Goal: Transaction & Acquisition: Purchase product/service

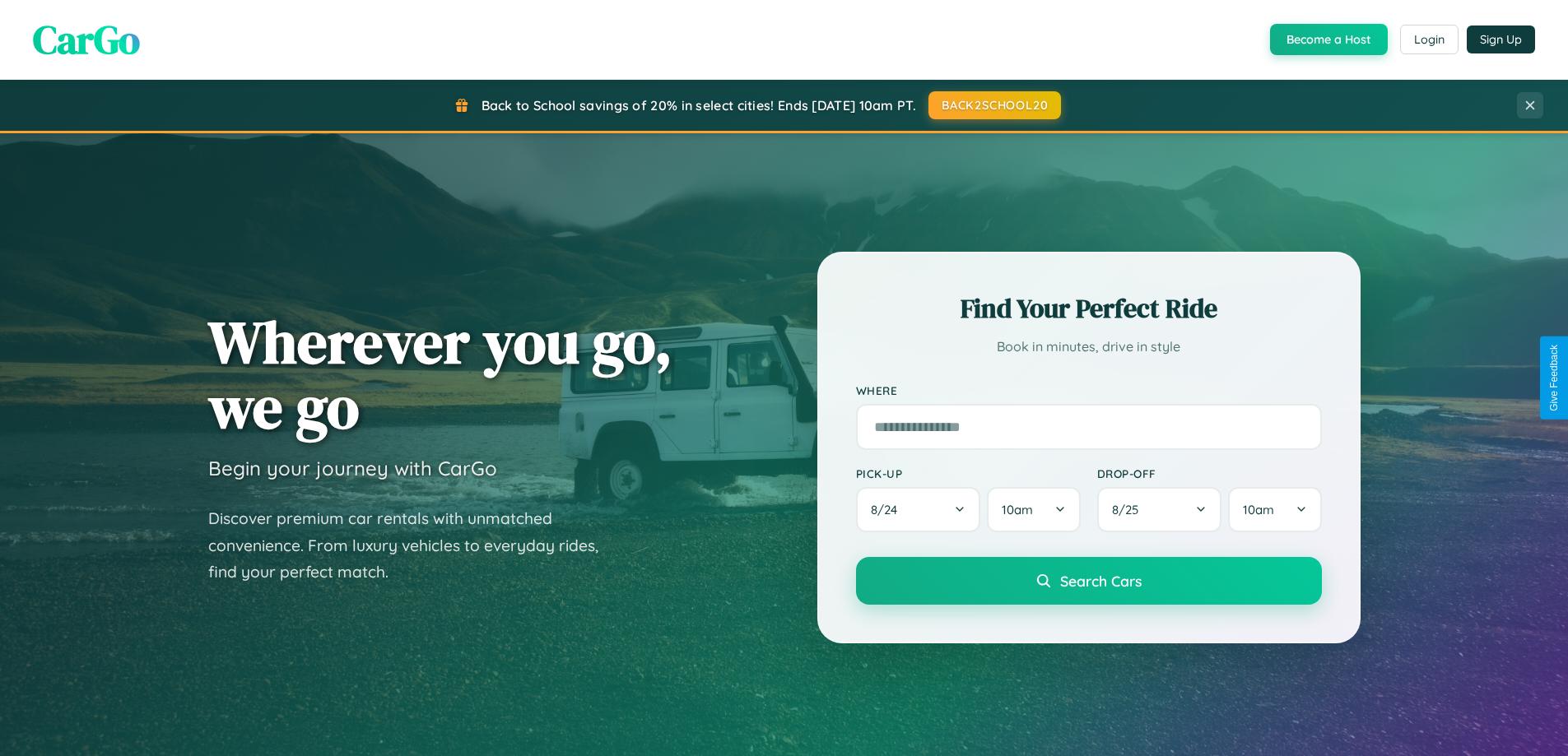
scroll to position [49, 0]
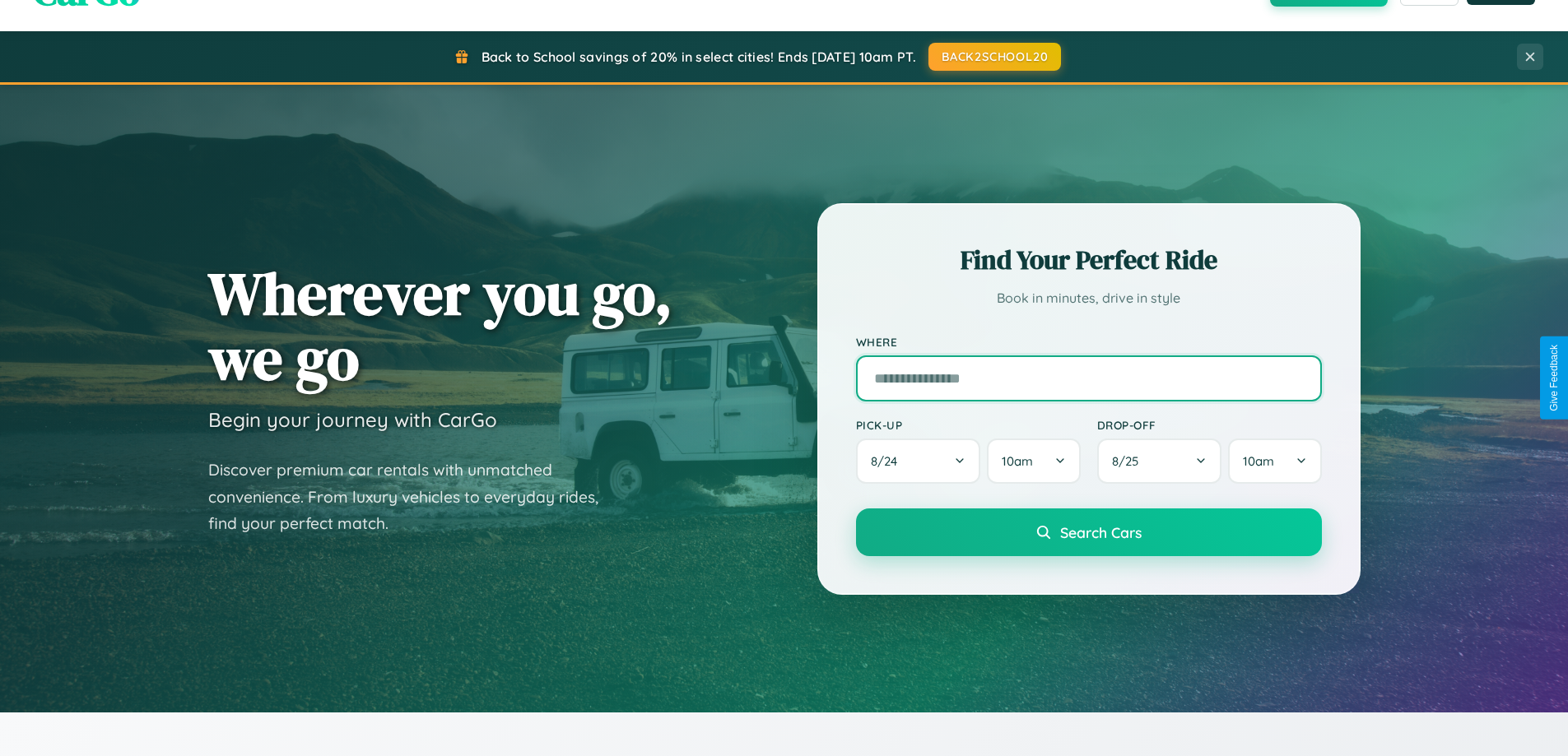
click at [1088, 378] on input "text" at bounding box center [1089, 378] width 466 height 46
type input "**********"
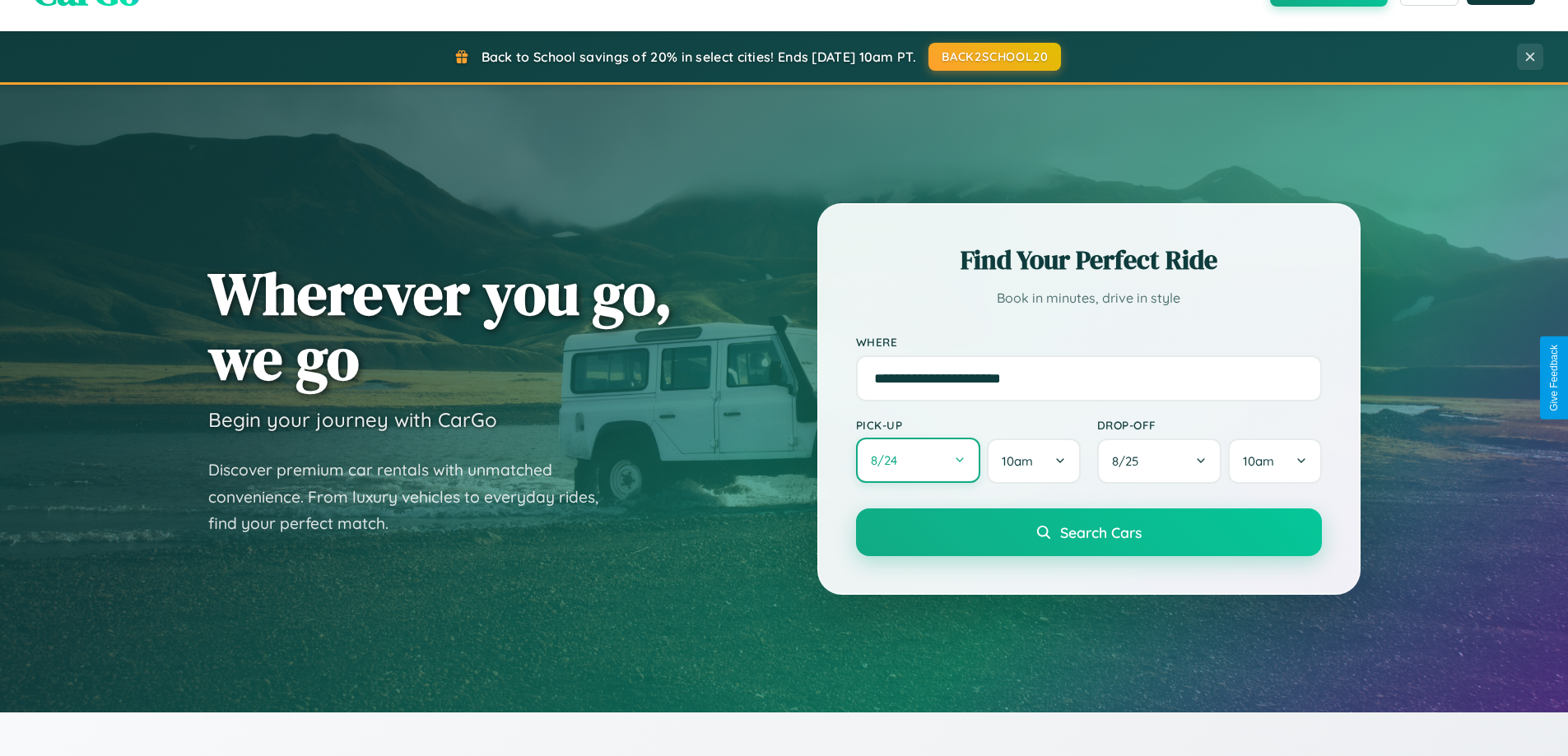
click at [918, 461] on button "8 / 24" at bounding box center [918, 460] width 125 height 45
select select "*"
select select "****"
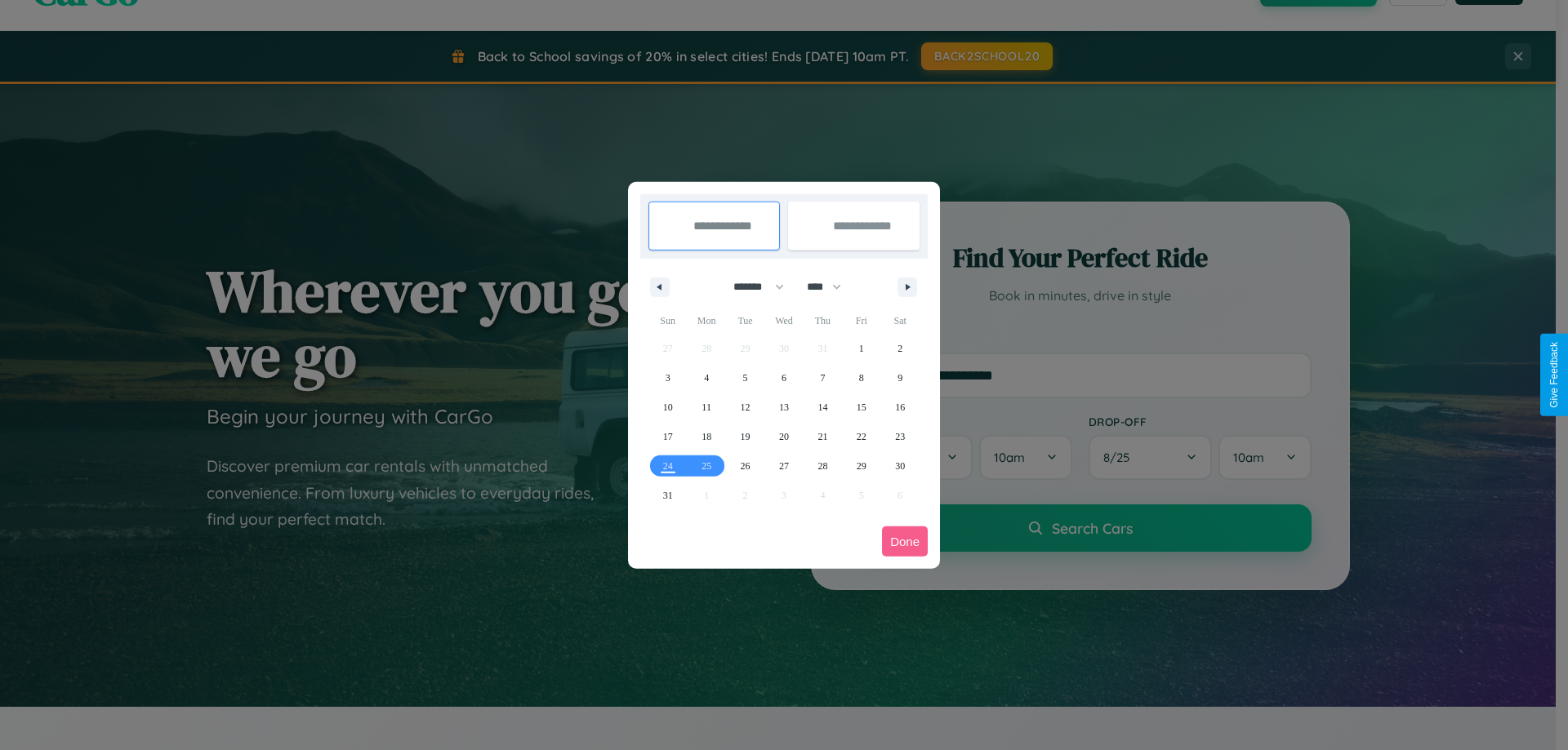
click at [751, 286] on select "******* ******** ***** ***** *** **** **** ****** ********* ******* ******** **…" at bounding box center [756, 286] width 70 height 27
select select "**"
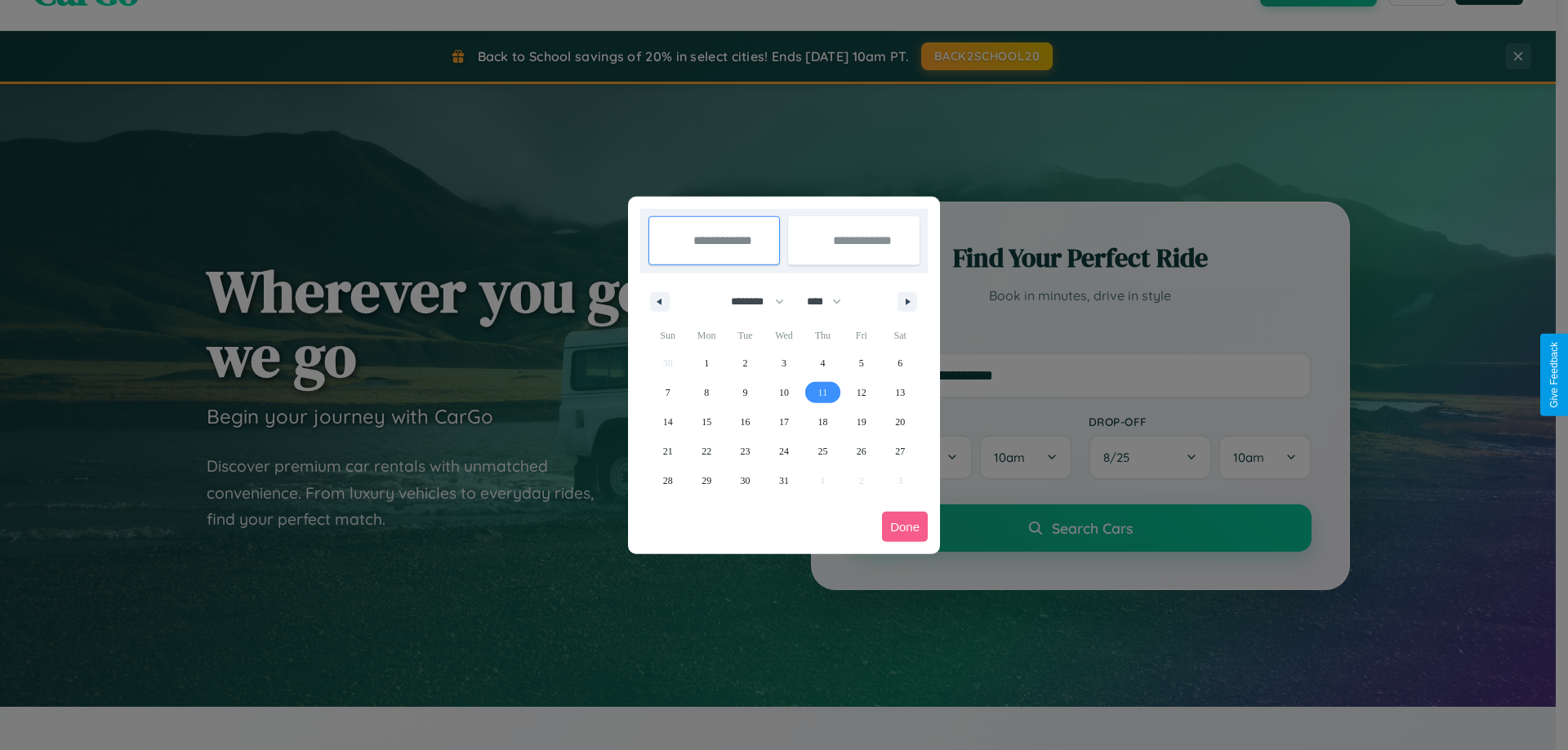
click at [822, 392] on span "11" at bounding box center [823, 392] width 10 height 30
type input "**********"
click at [900, 392] on span "13" at bounding box center [899, 392] width 10 height 30
type input "**********"
click at [904, 526] on button "Done" at bounding box center [904, 527] width 46 height 30
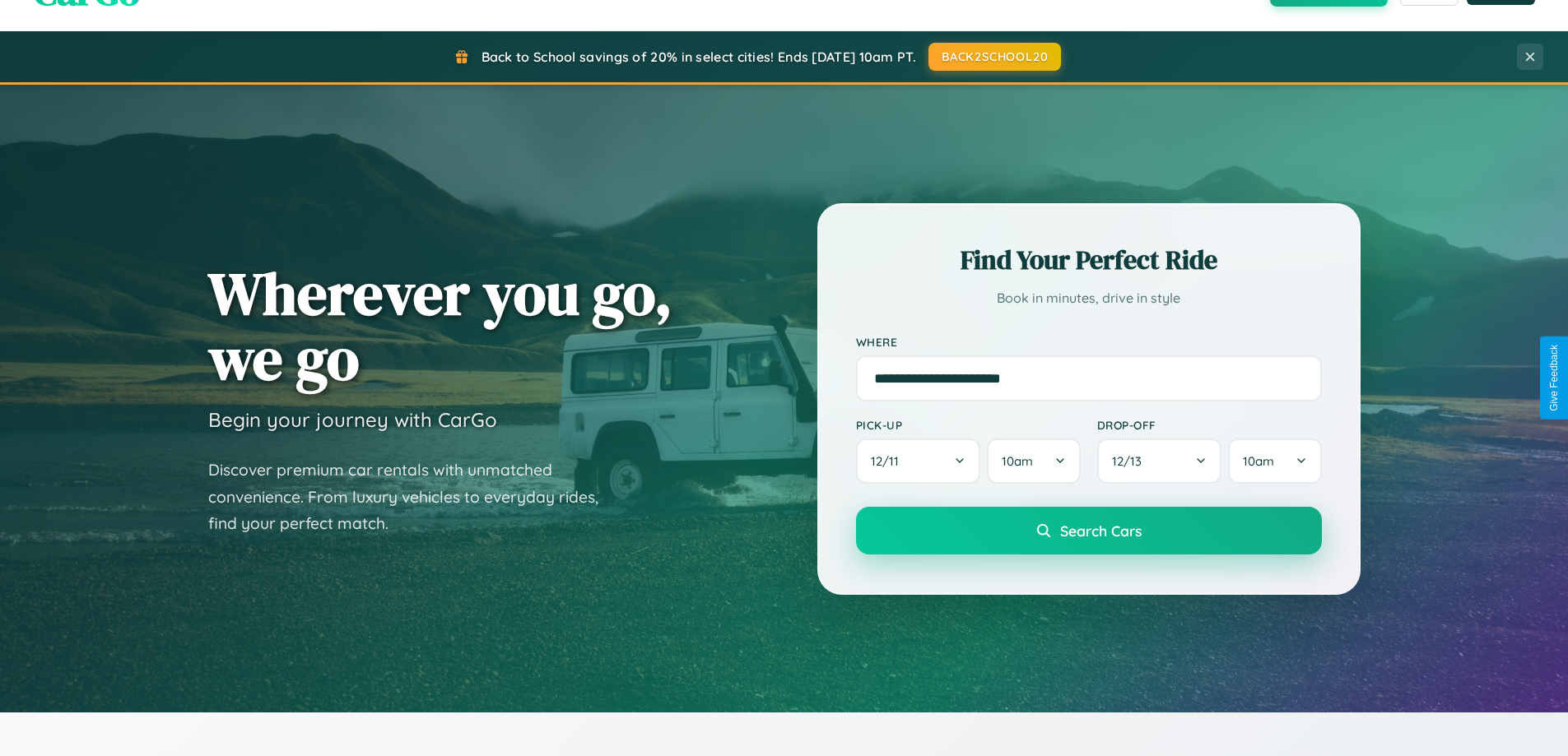
click at [1088, 530] on span "Search Cars" at bounding box center [1100, 530] width 81 height 18
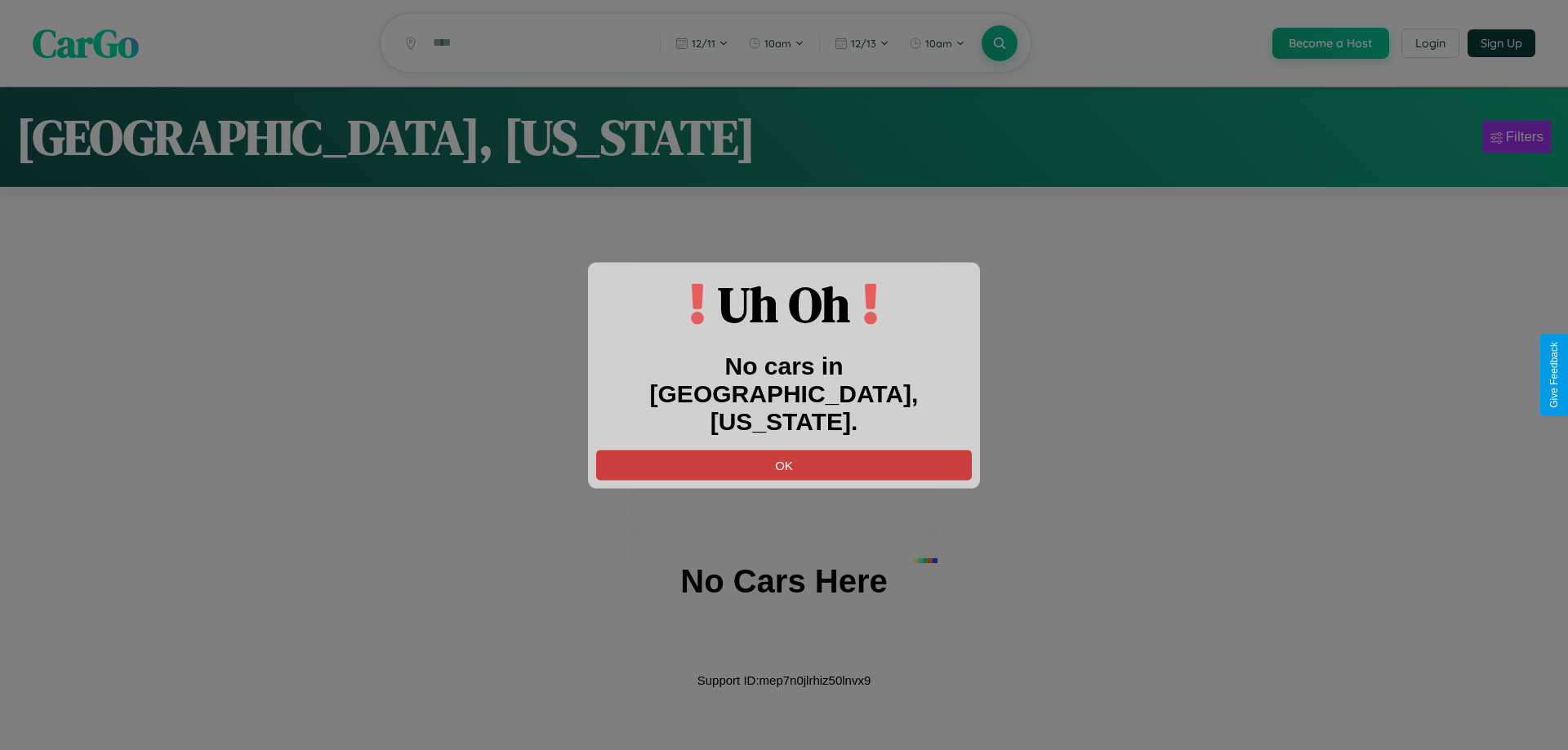
click at [784, 450] on button "OK" at bounding box center [784, 464] width 375 height 30
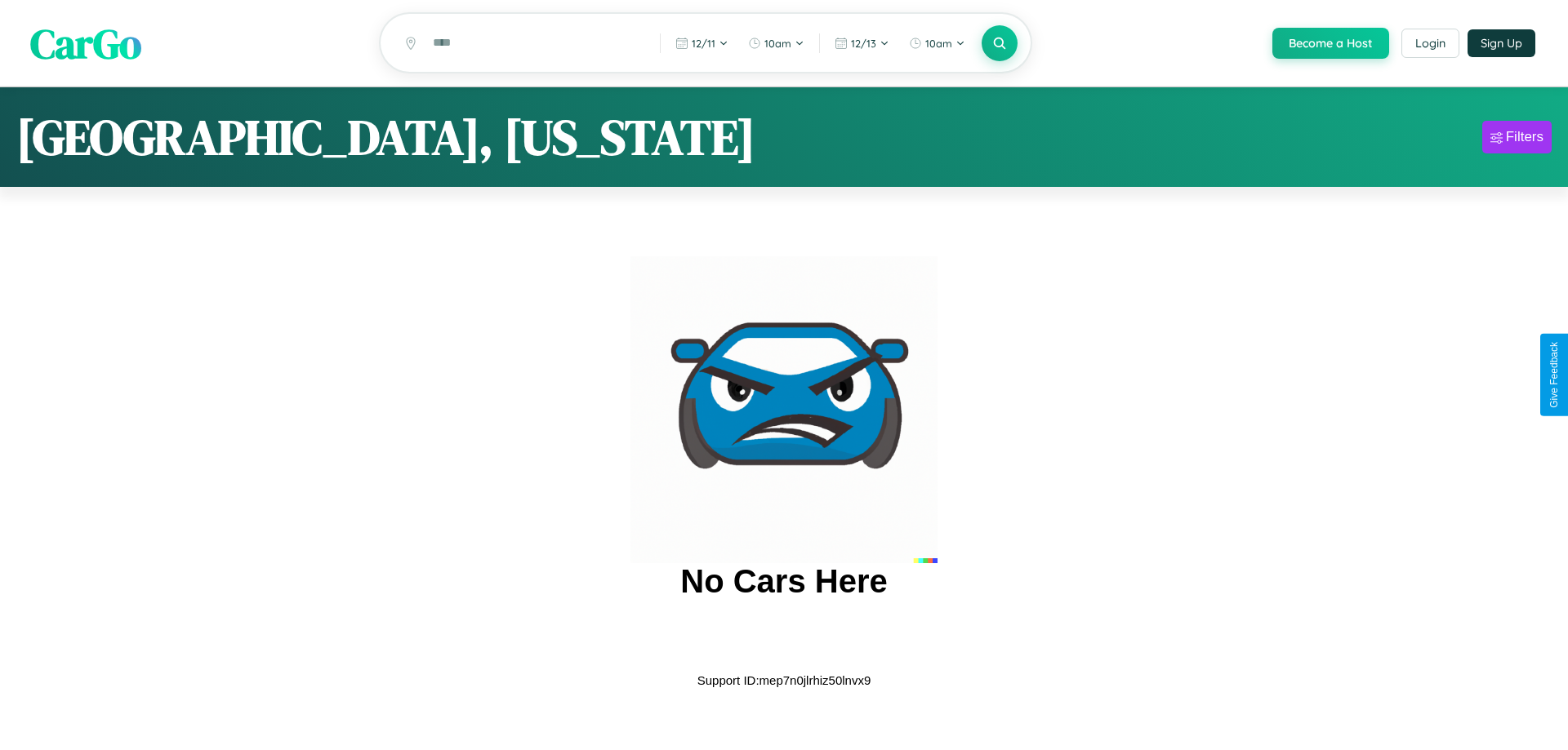
click at [86, 44] on span "CarGo" at bounding box center [86, 42] width 111 height 56
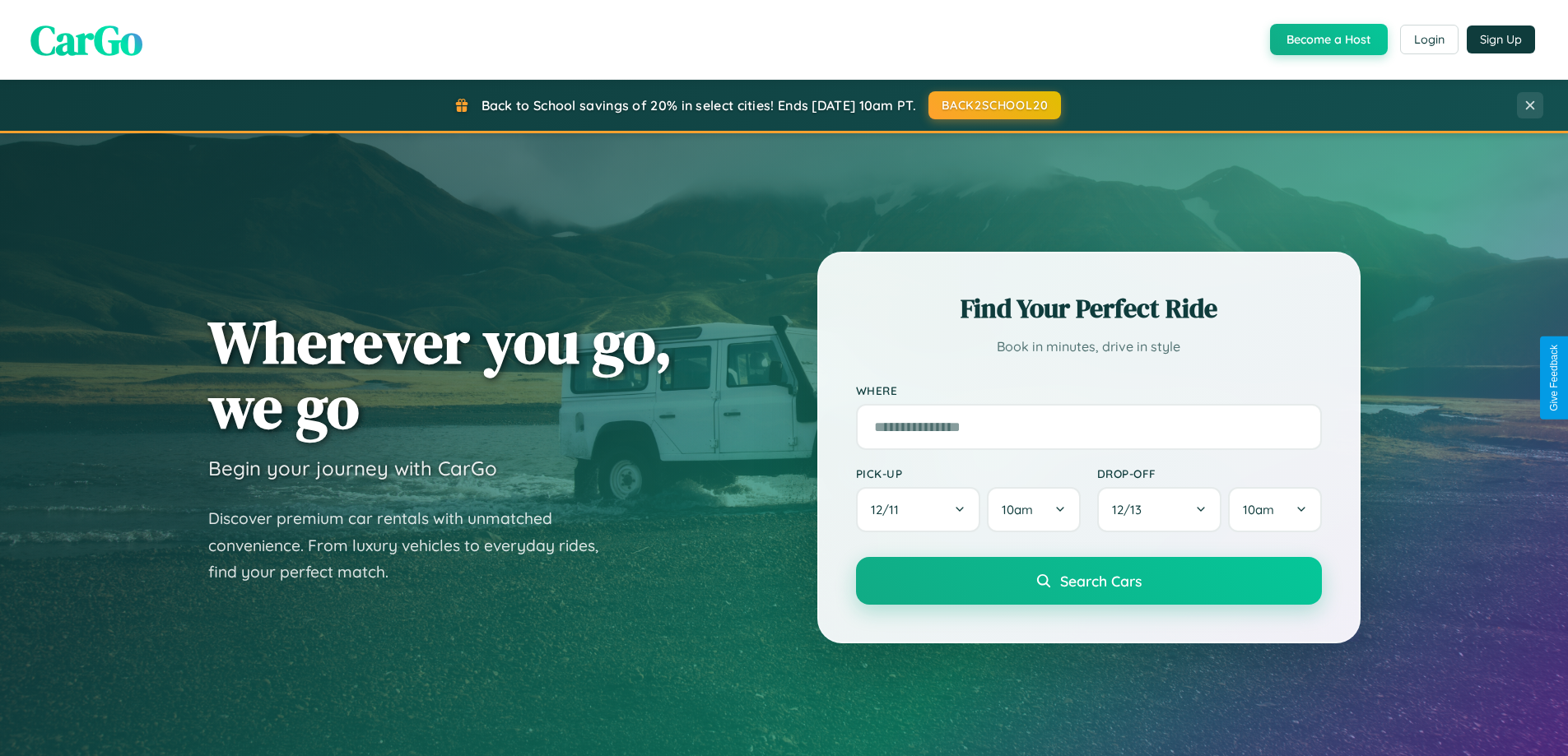
scroll to position [709, 0]
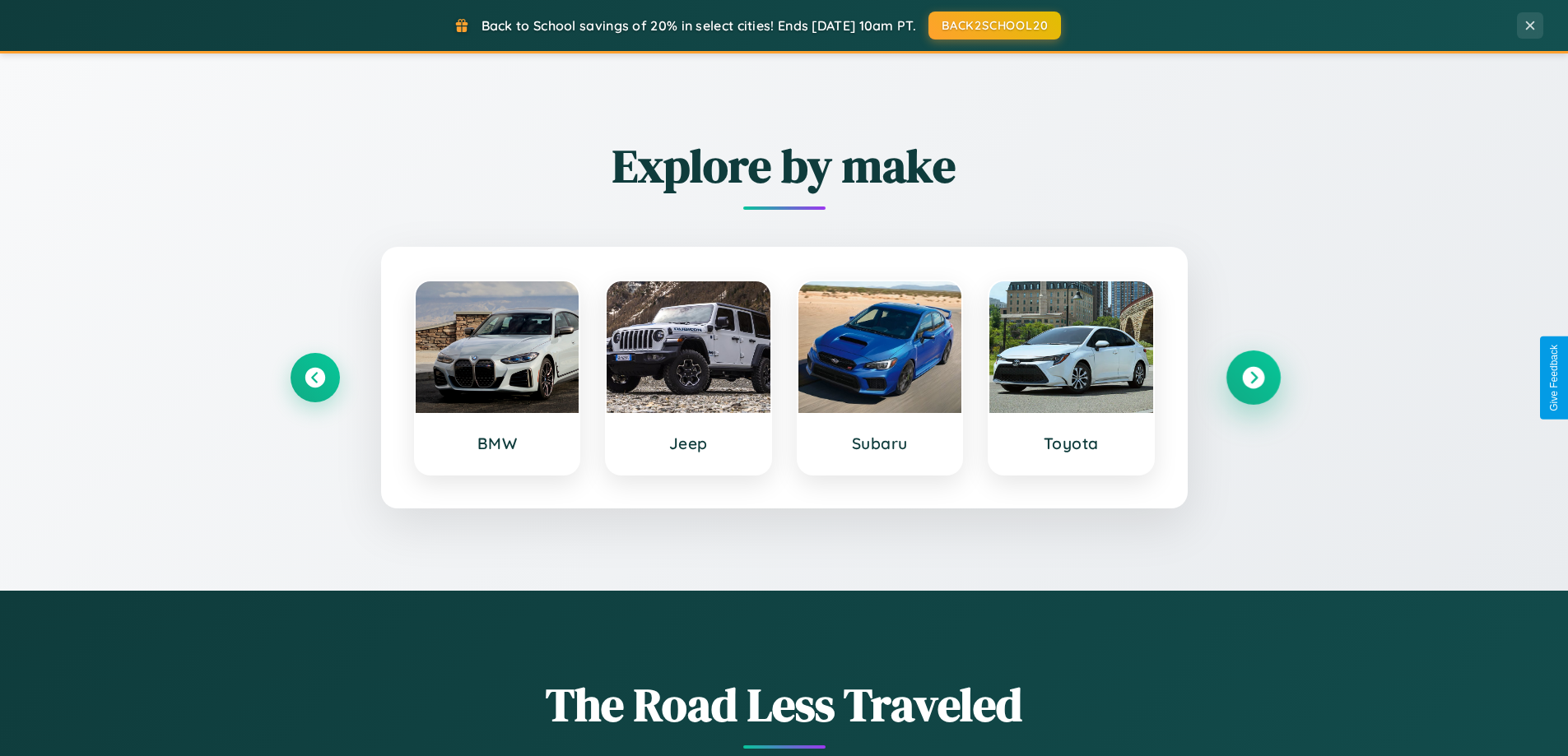
click at [1253, 378] on icon at bounding box center [1253, 378] width 23 height 23
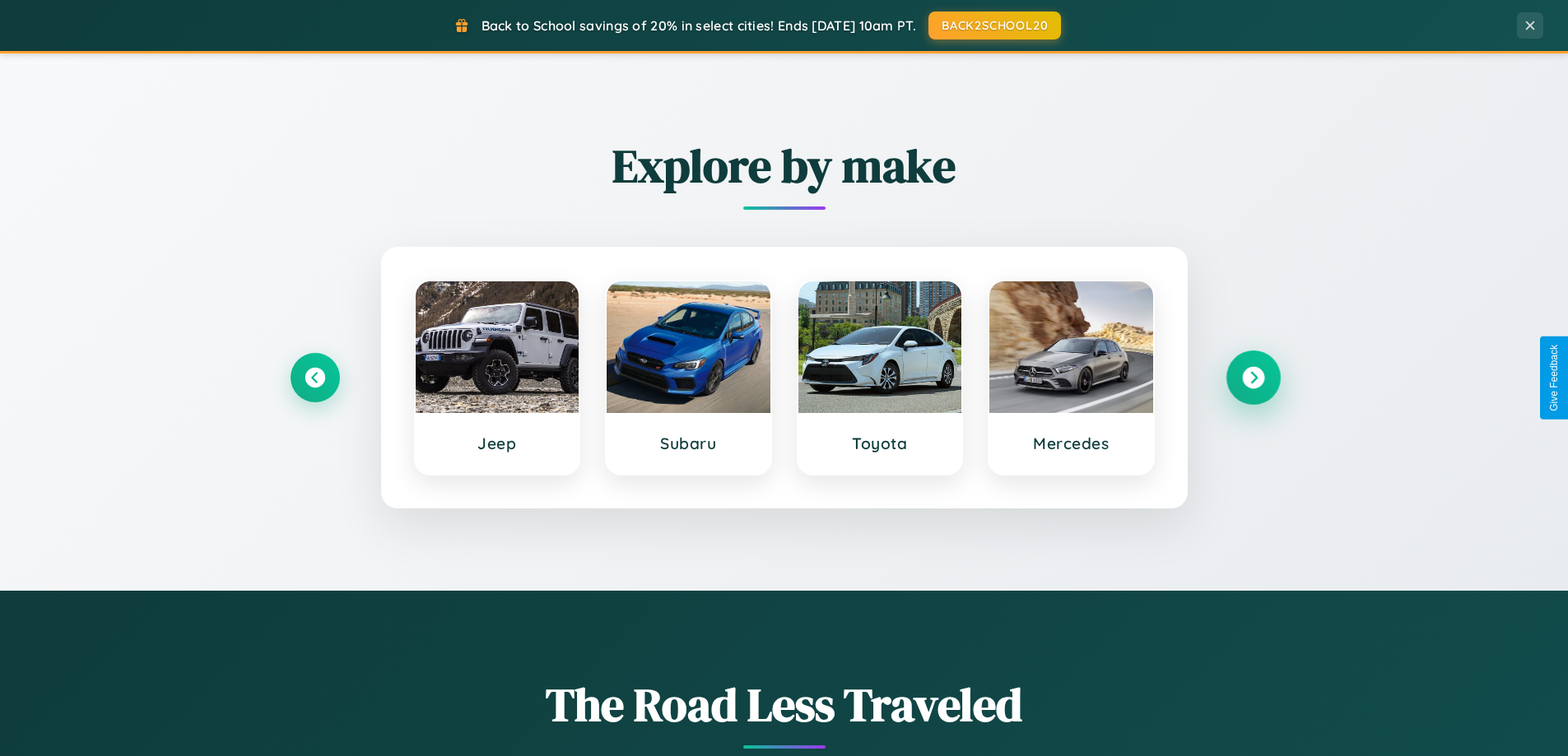
click at [1253, 378] on icon at bounding box center [1253, 378] width 23 height 23
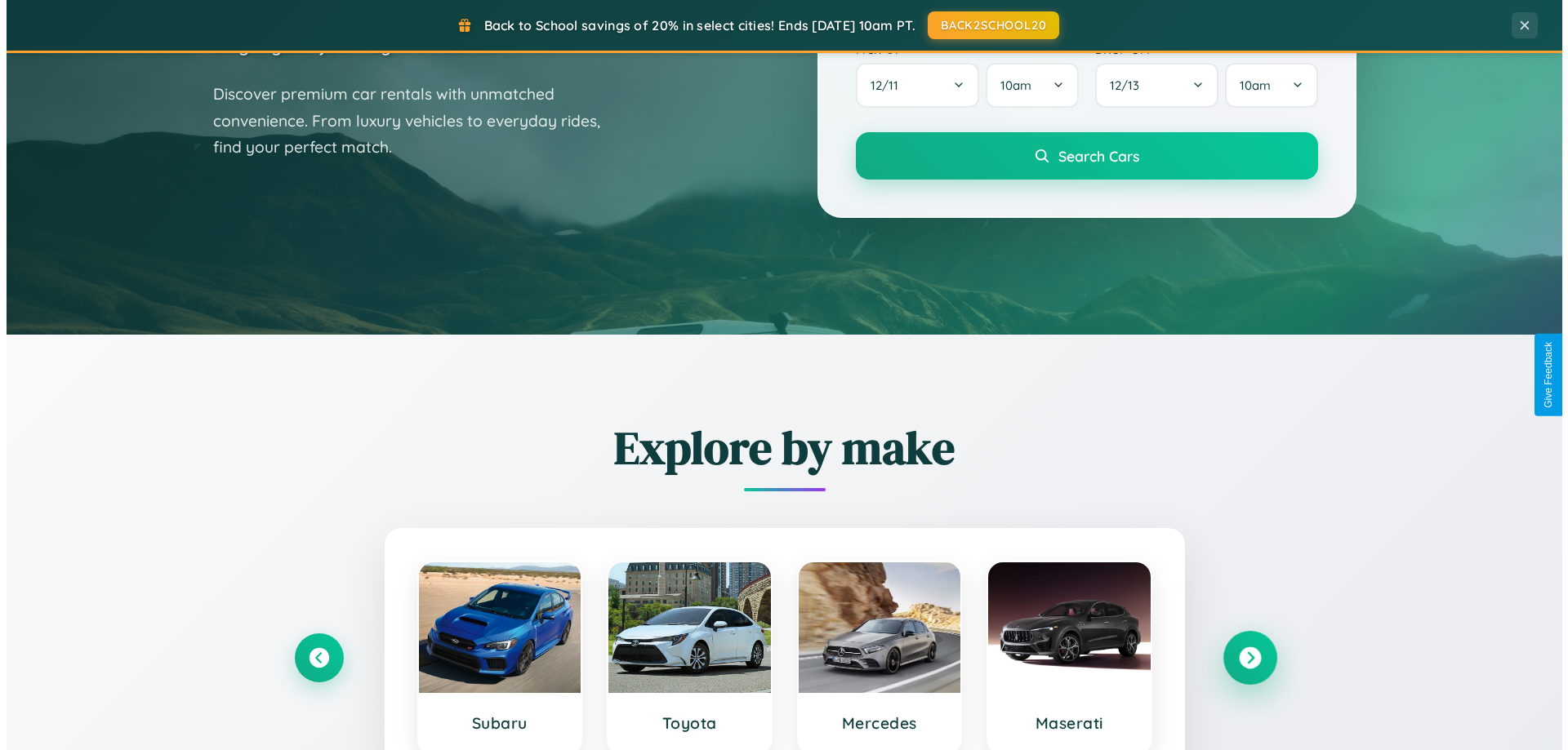
scroll to position [0, 0]
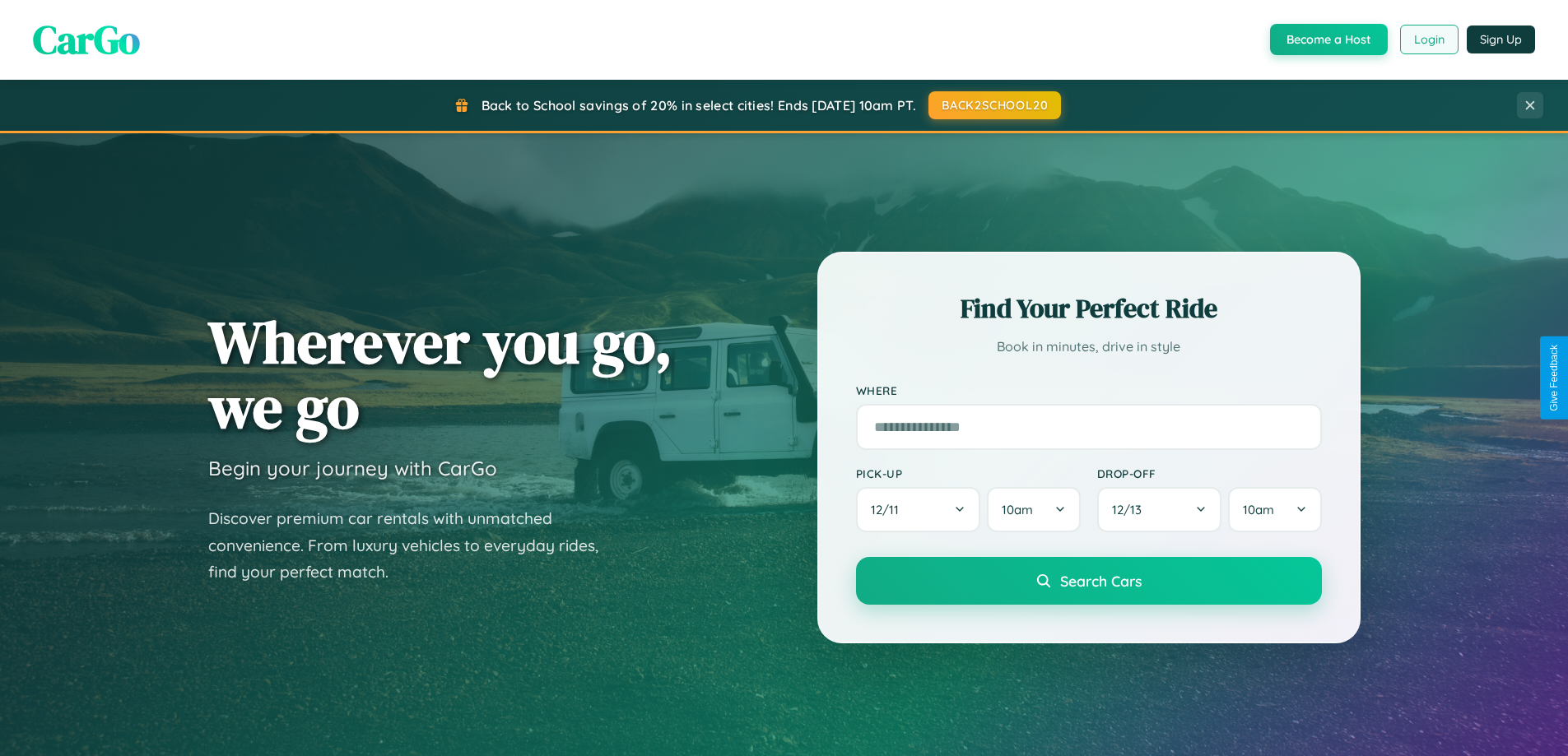
click at [1428, 40] on button "Login" at bounding box center [1429, 39] width 59 height 30
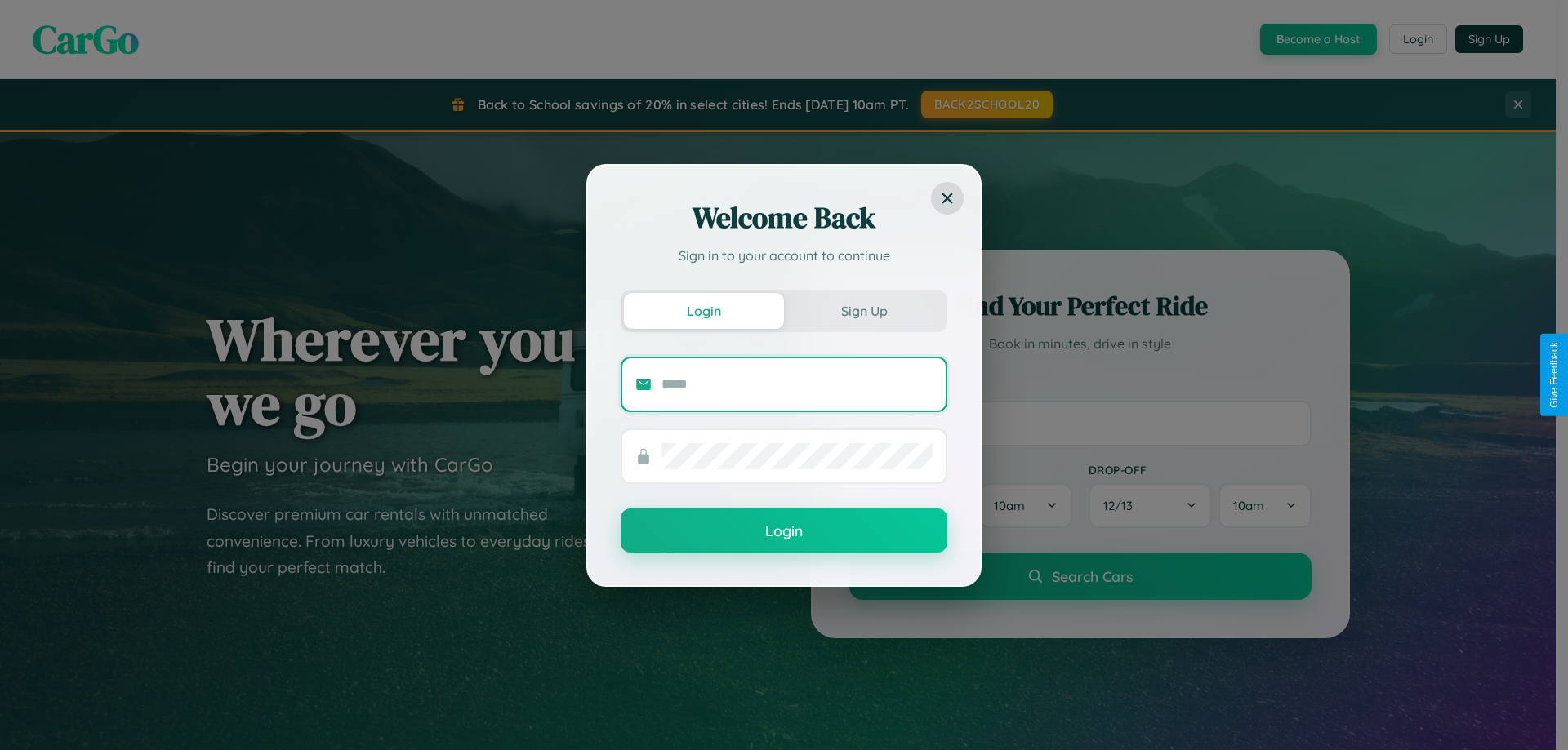
click at [797, 384] on input "text" at bounding box center [797, 384] width 271 height 26
type input "**********"
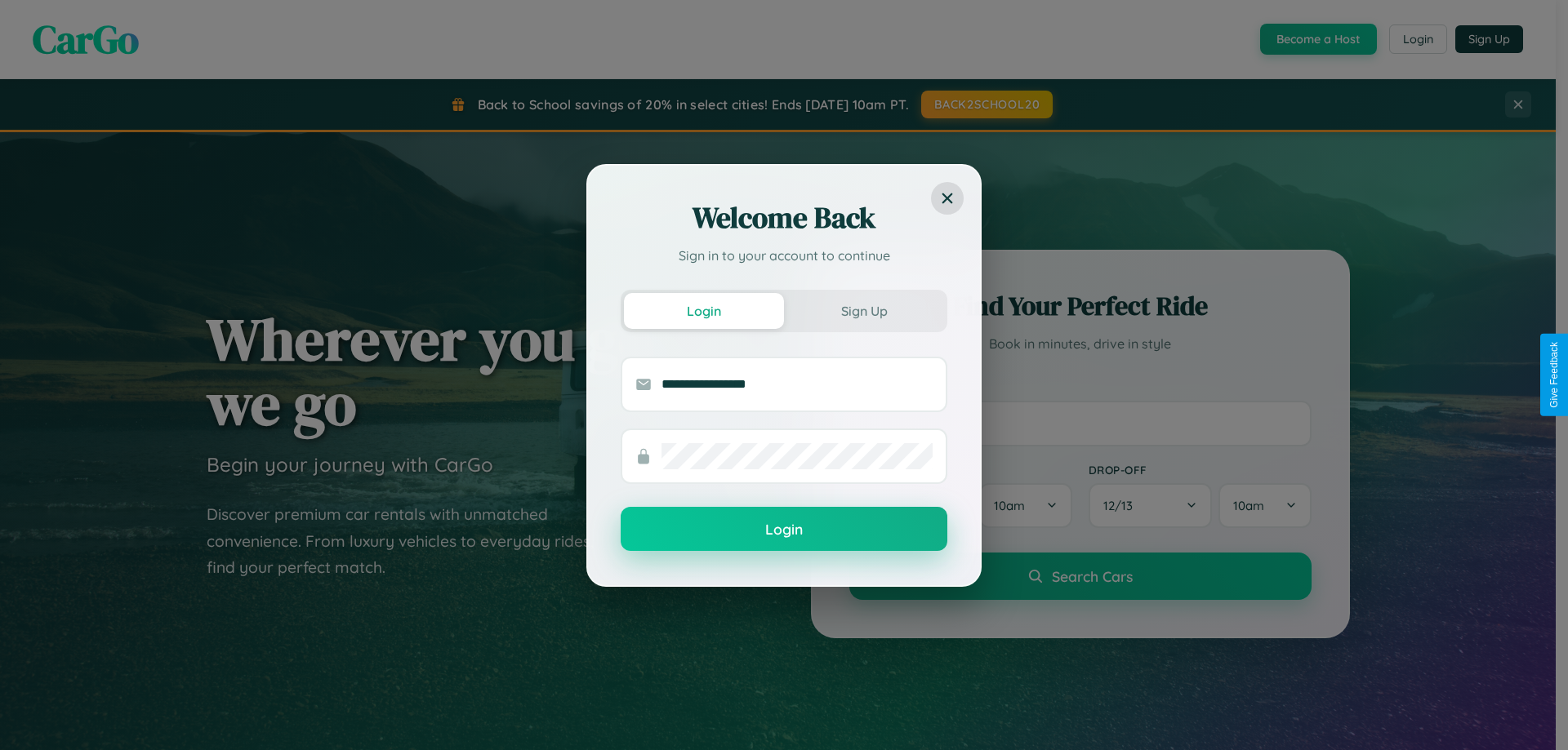
click at [784, 530] on button "Login" at bounding box center [784, 528] width 327 height 44
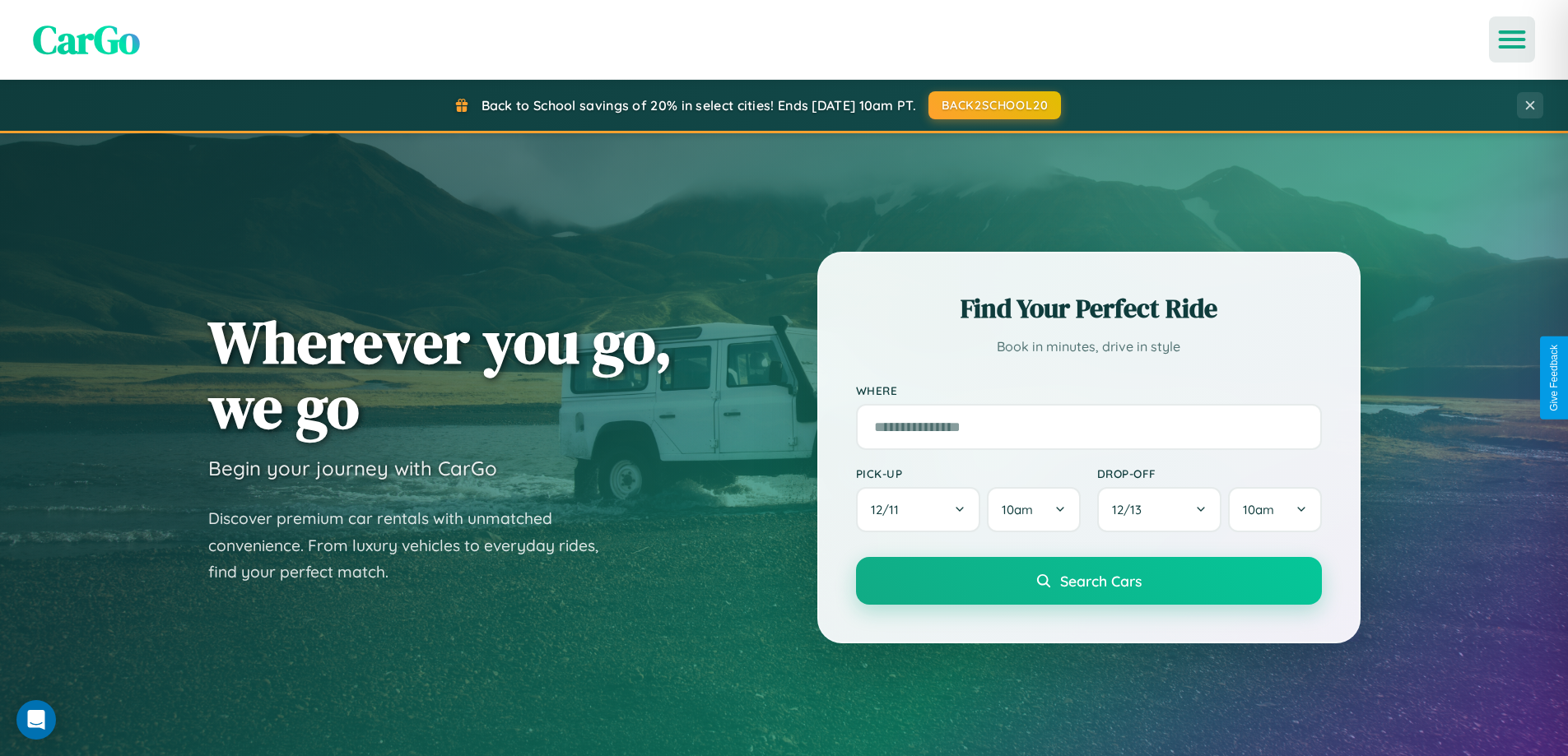
click at [1512, 40] on icon "Open menu" at bounding box center [1512, 40] width 23 height 14
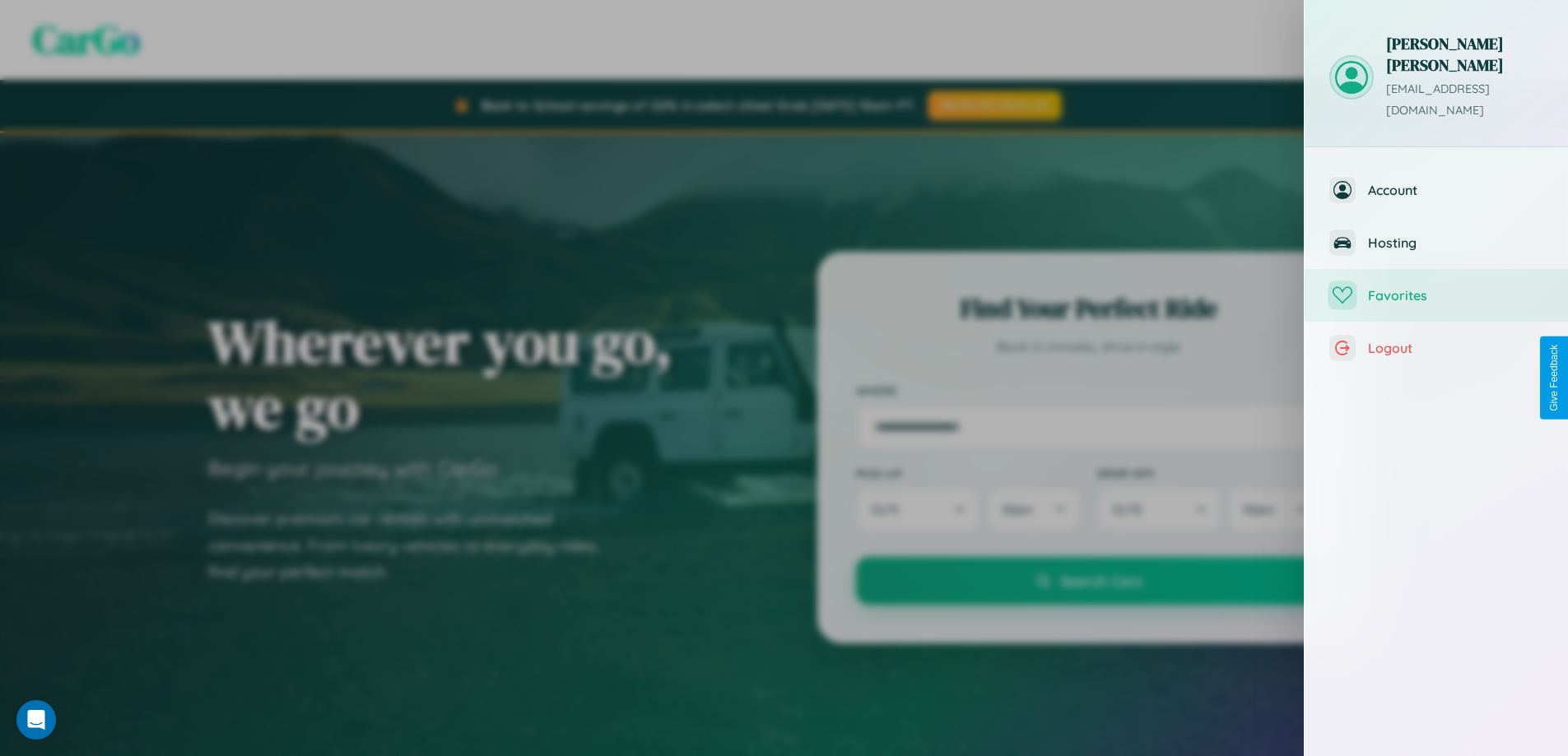
click at [1436, 287] on span "Favorites" at bounding box center [1455, 295] width 175 height 16
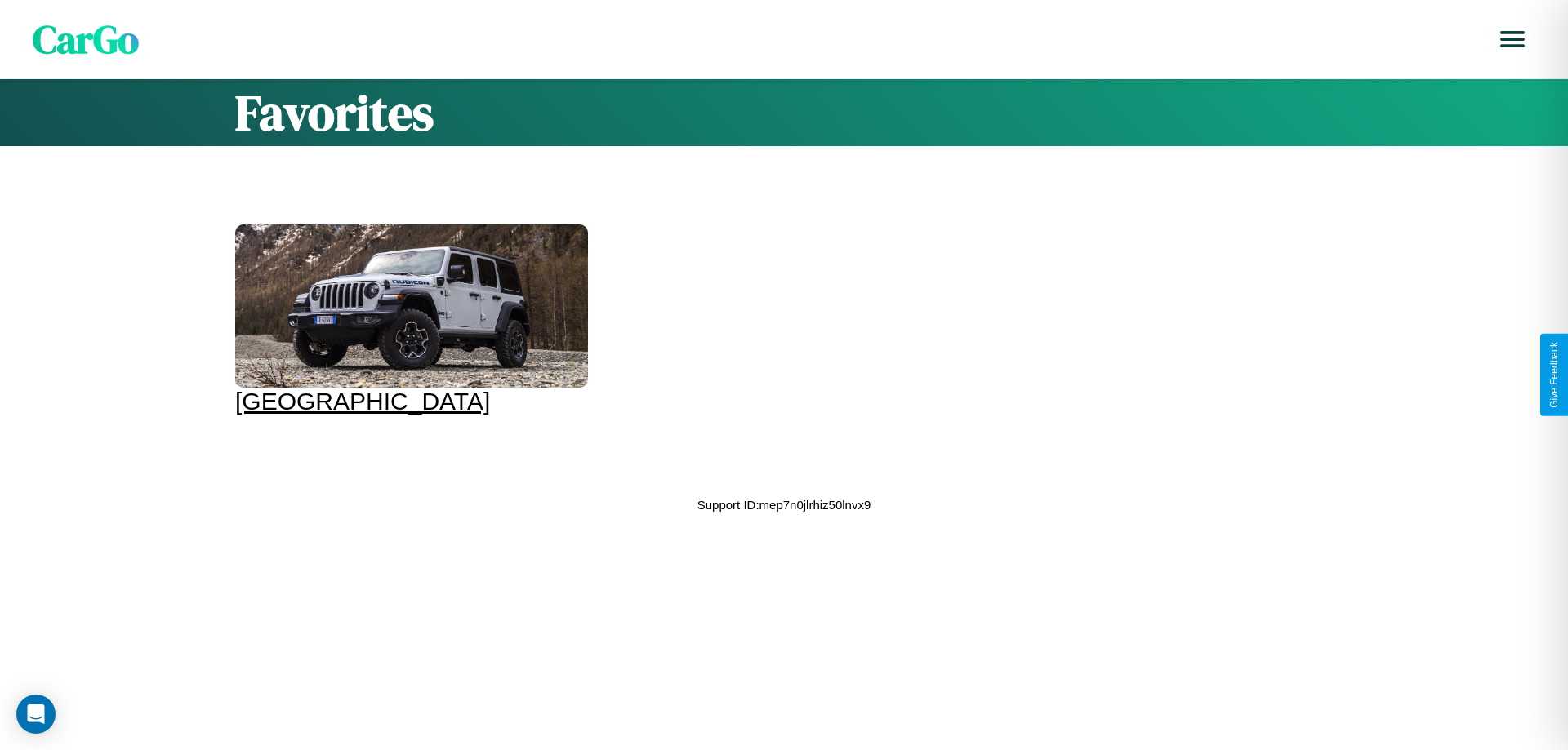
click at [409, 320] on div at bounding box center [412, 306] width 353 height 163
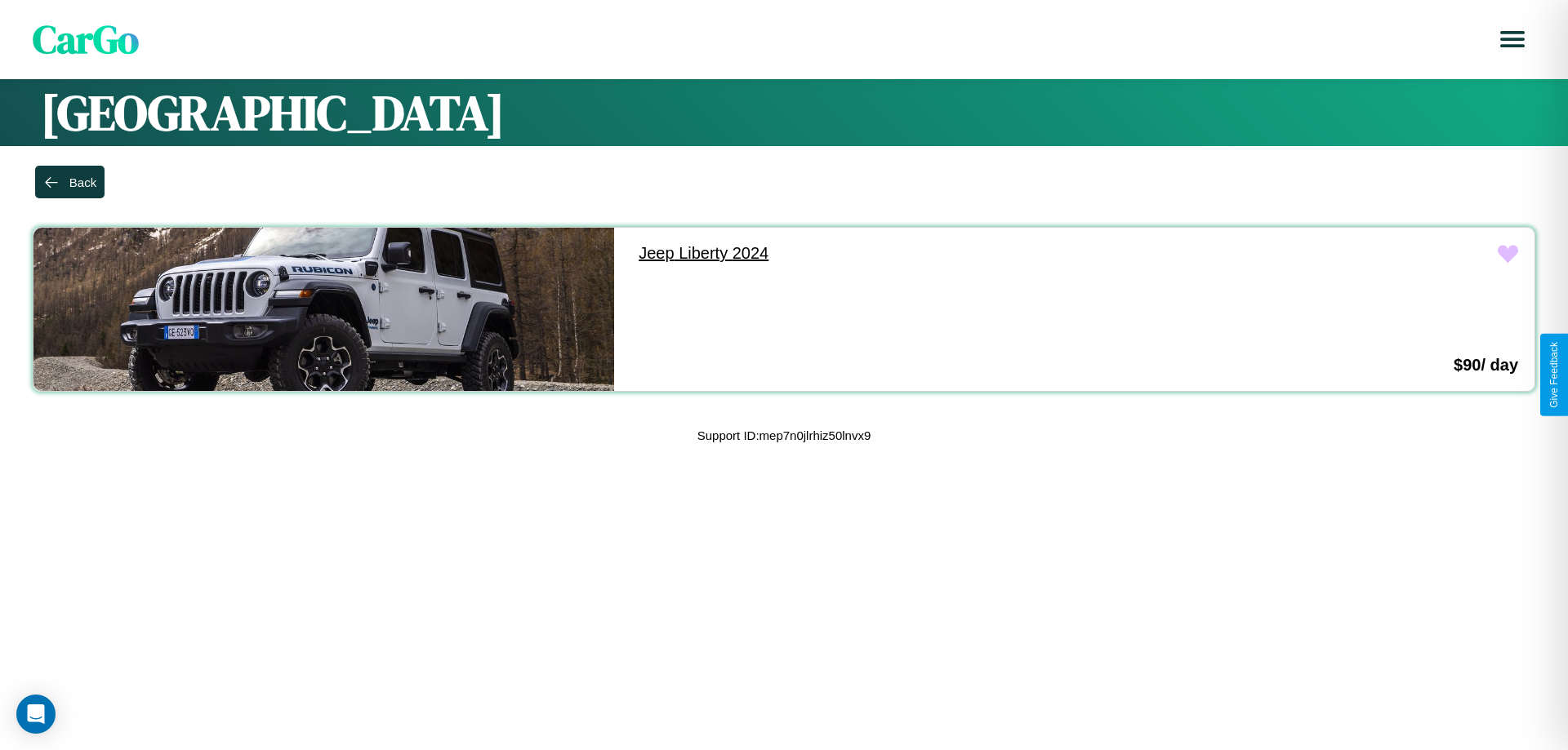
click at [904, 253] on link "Jeep Liberty 2024" at bounding box center [913, 252] width 580 height 51
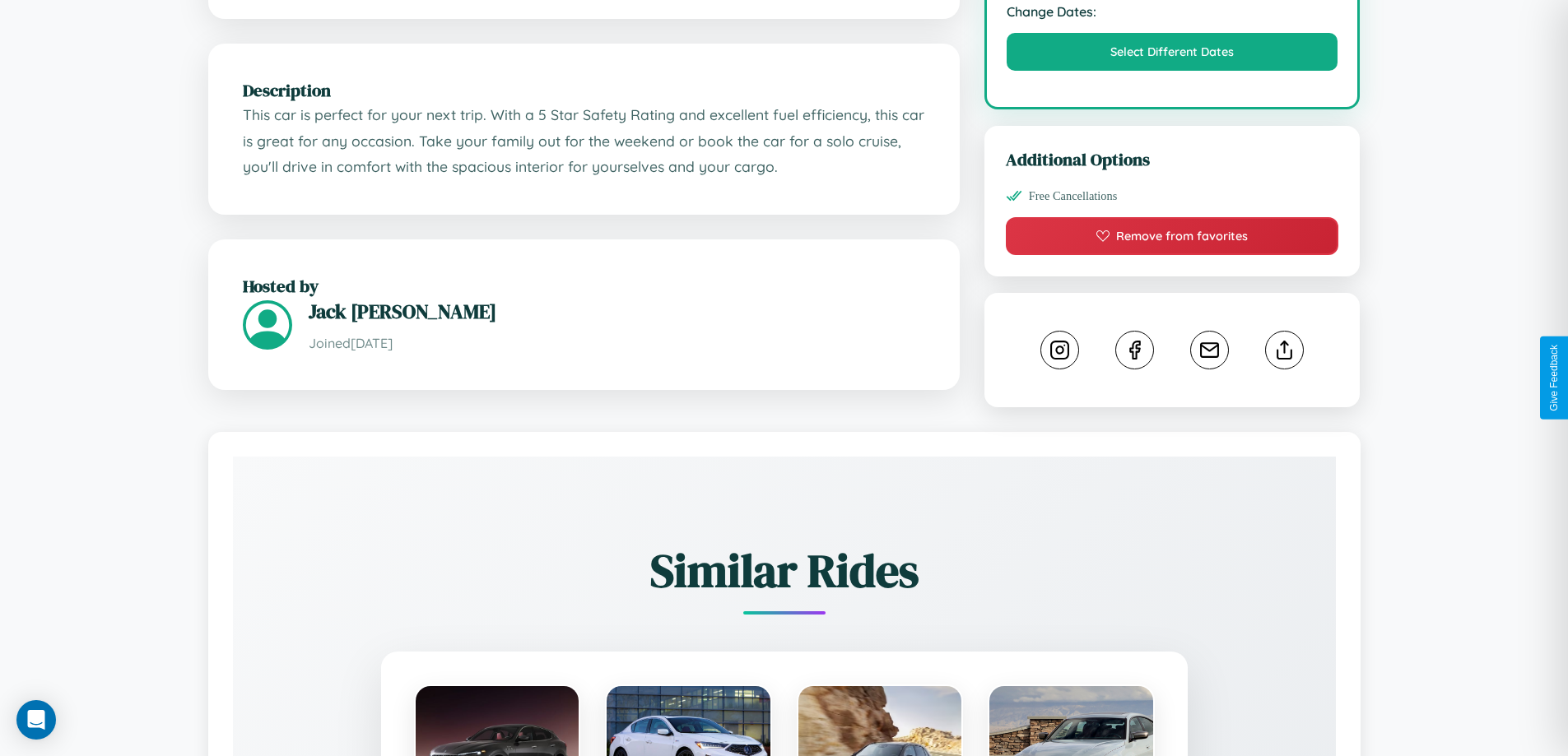
scroll to position [916, 0]
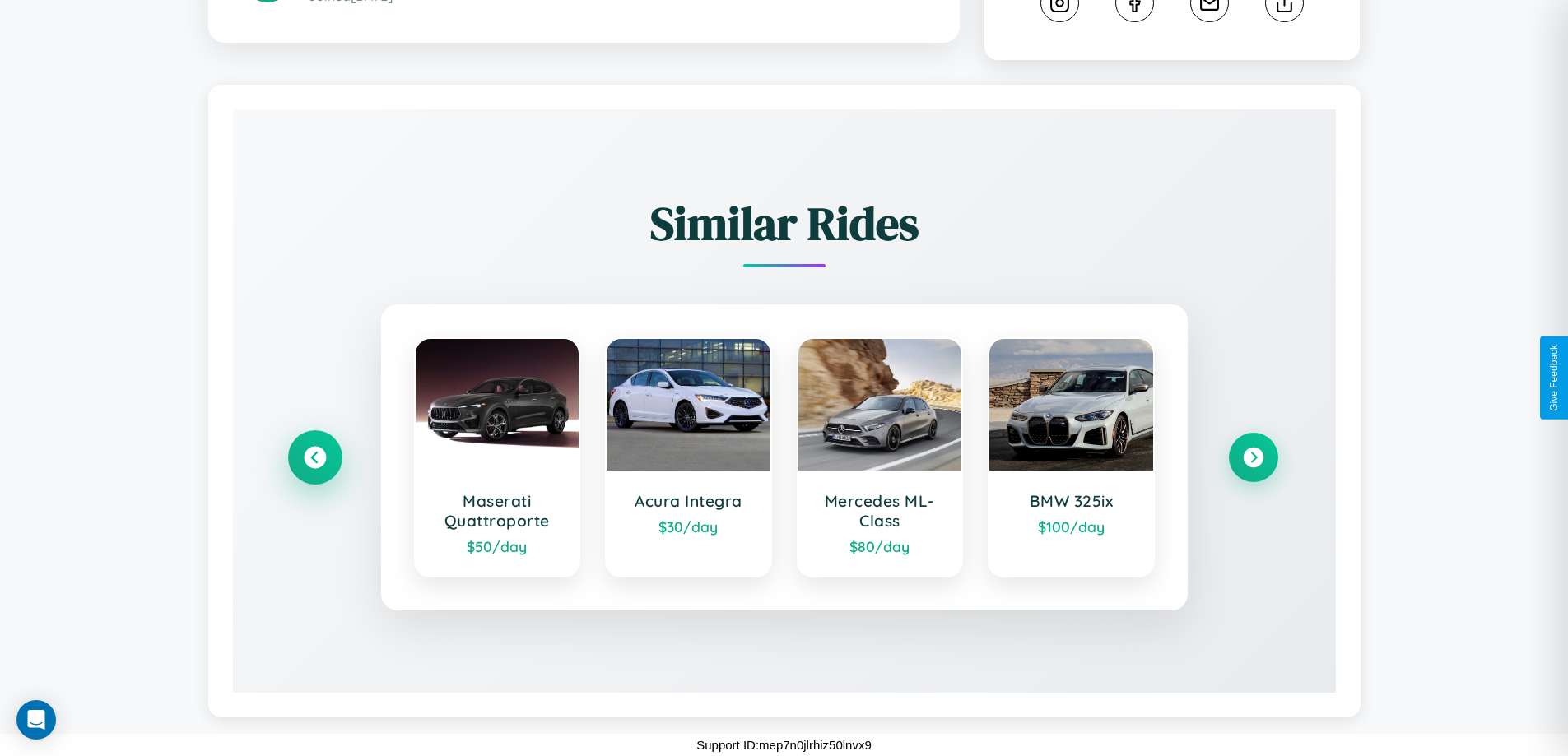
click at [314, 457] on icon at bounding box center [314, 457] width 23 height 23
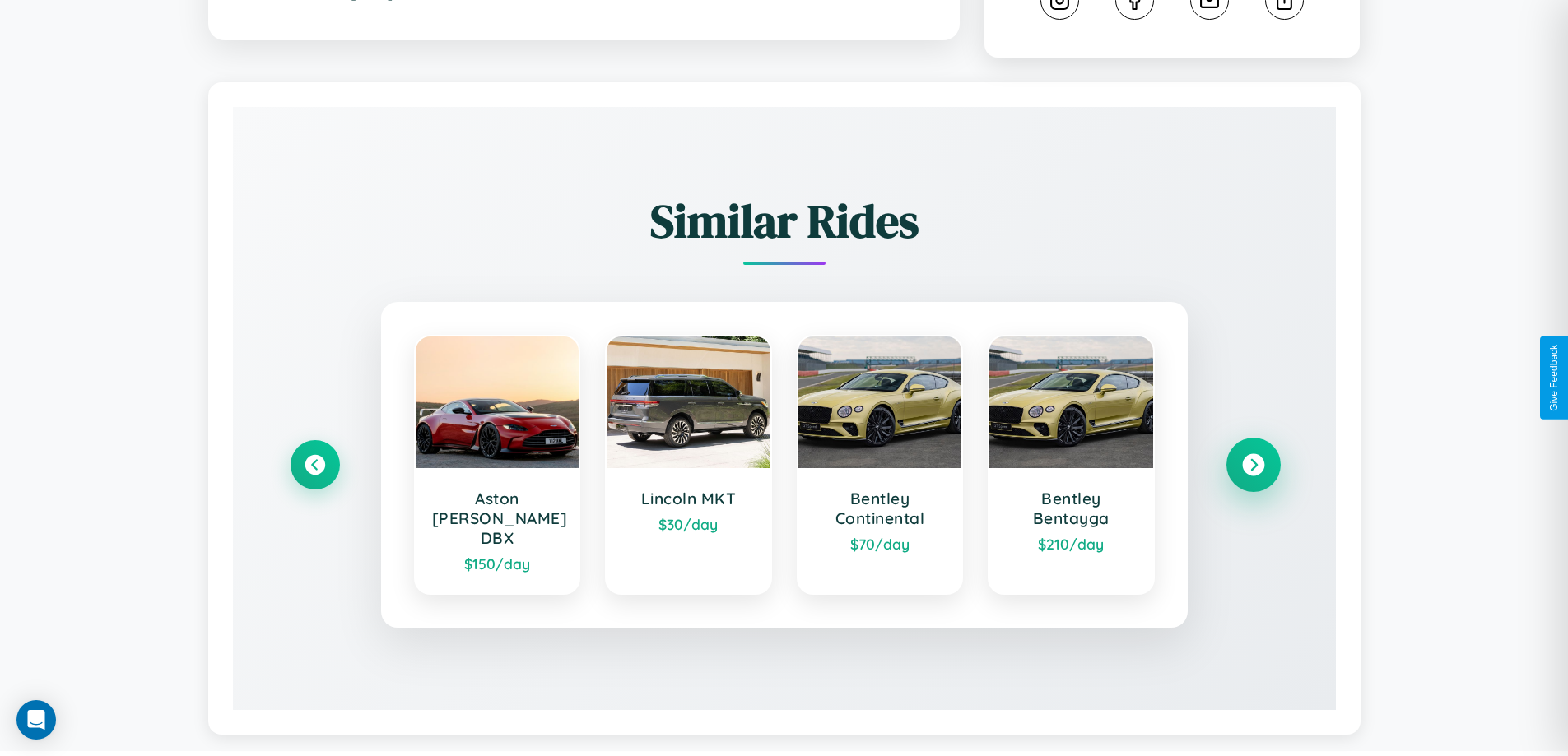
click at [1253, 457] on icon at bounding box center [1253, 465] width 23 height 23
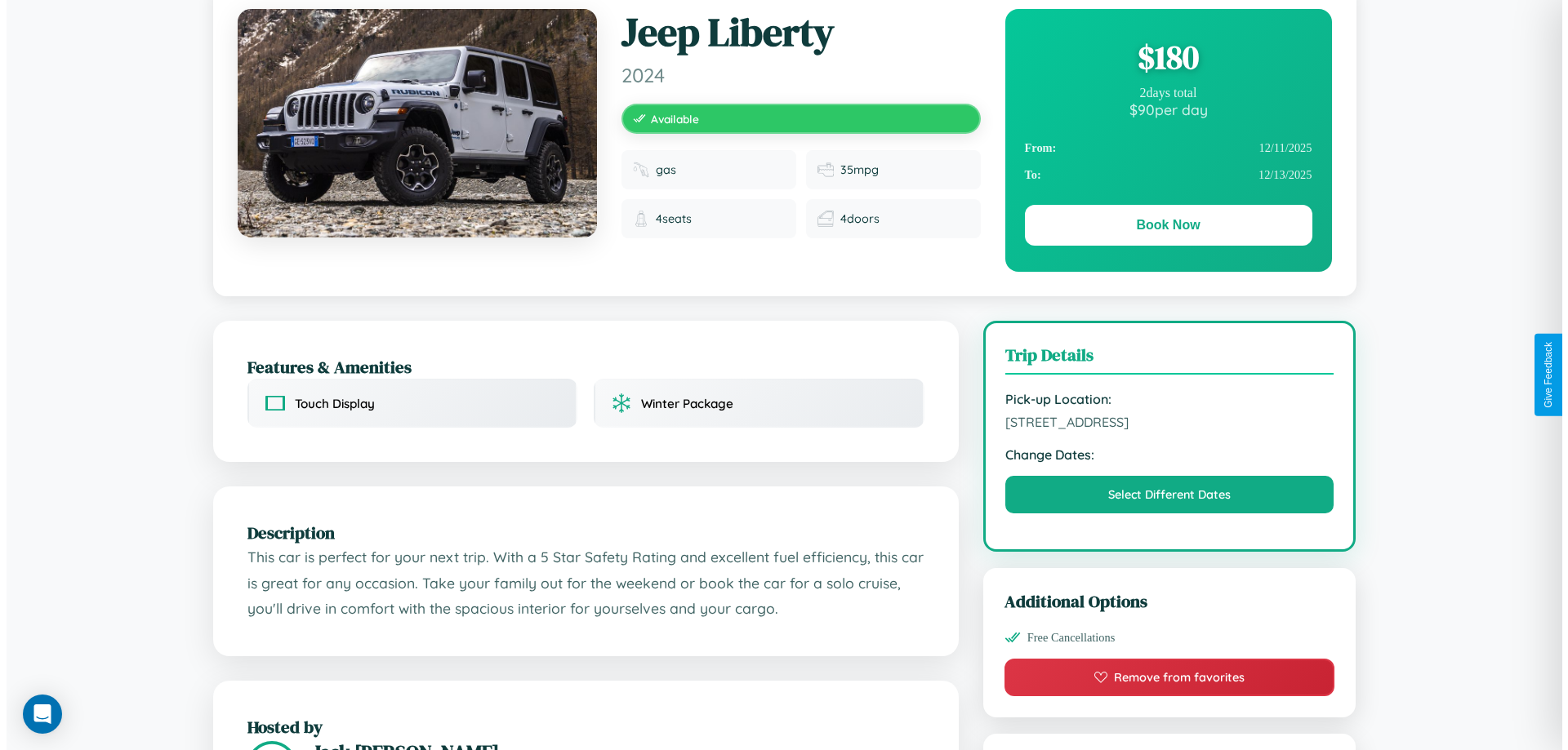
scroll to position [0, 0]
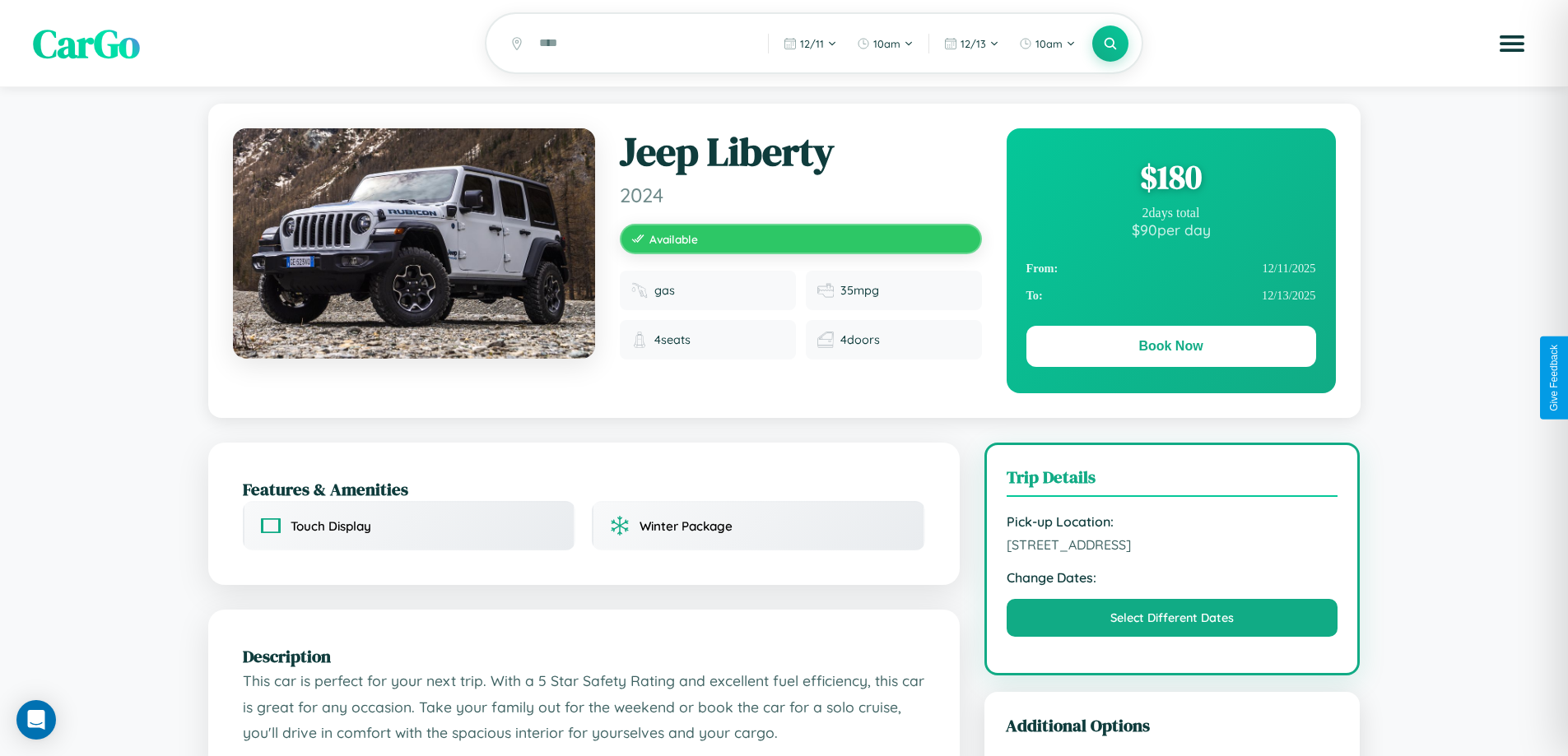
click at [1171, 180] on div "$ 180" at bounding box center [1171, 176] width 290 height 44
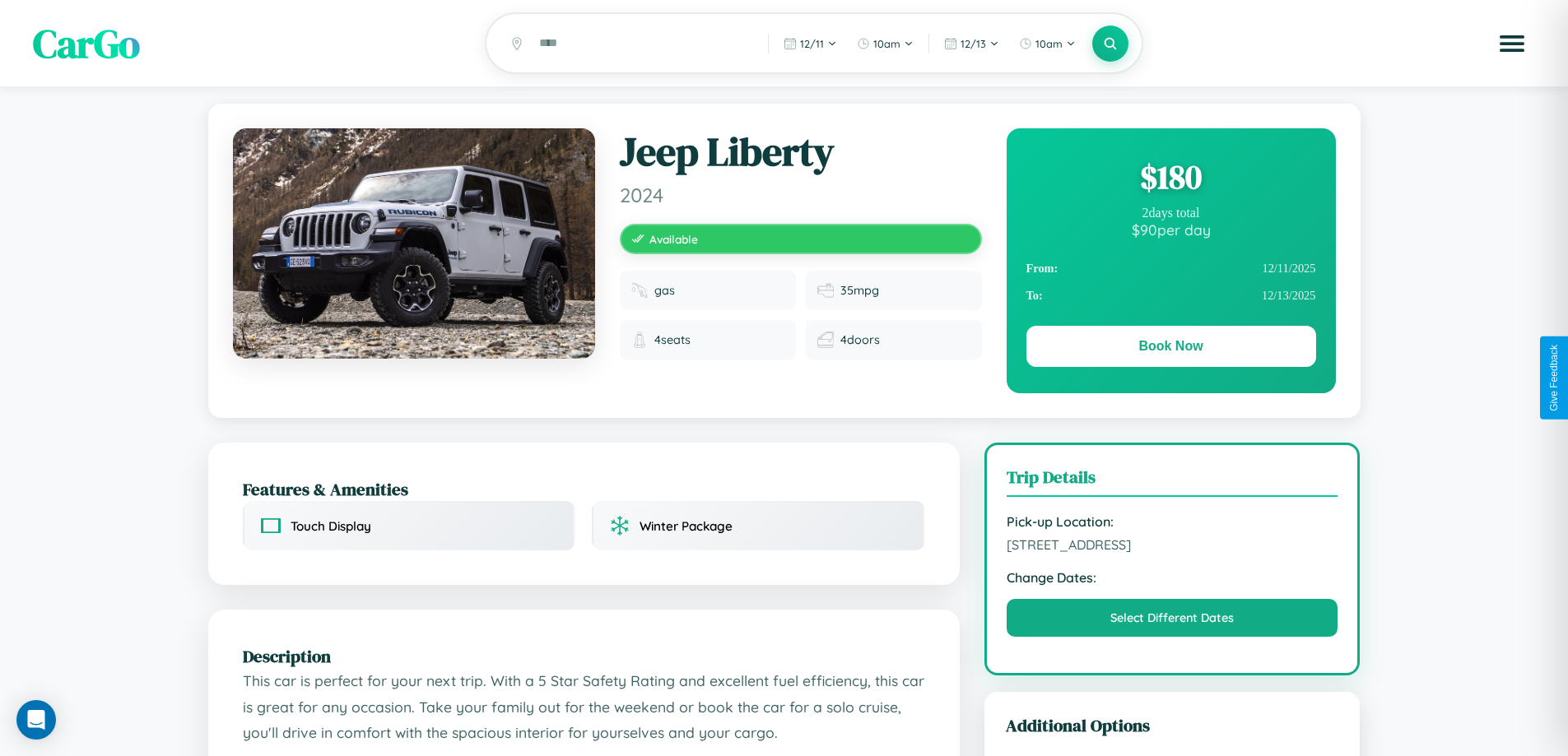
click at [1171, 180] on div "$ 180" at bounding box center [1171, 176] width 290 height 44
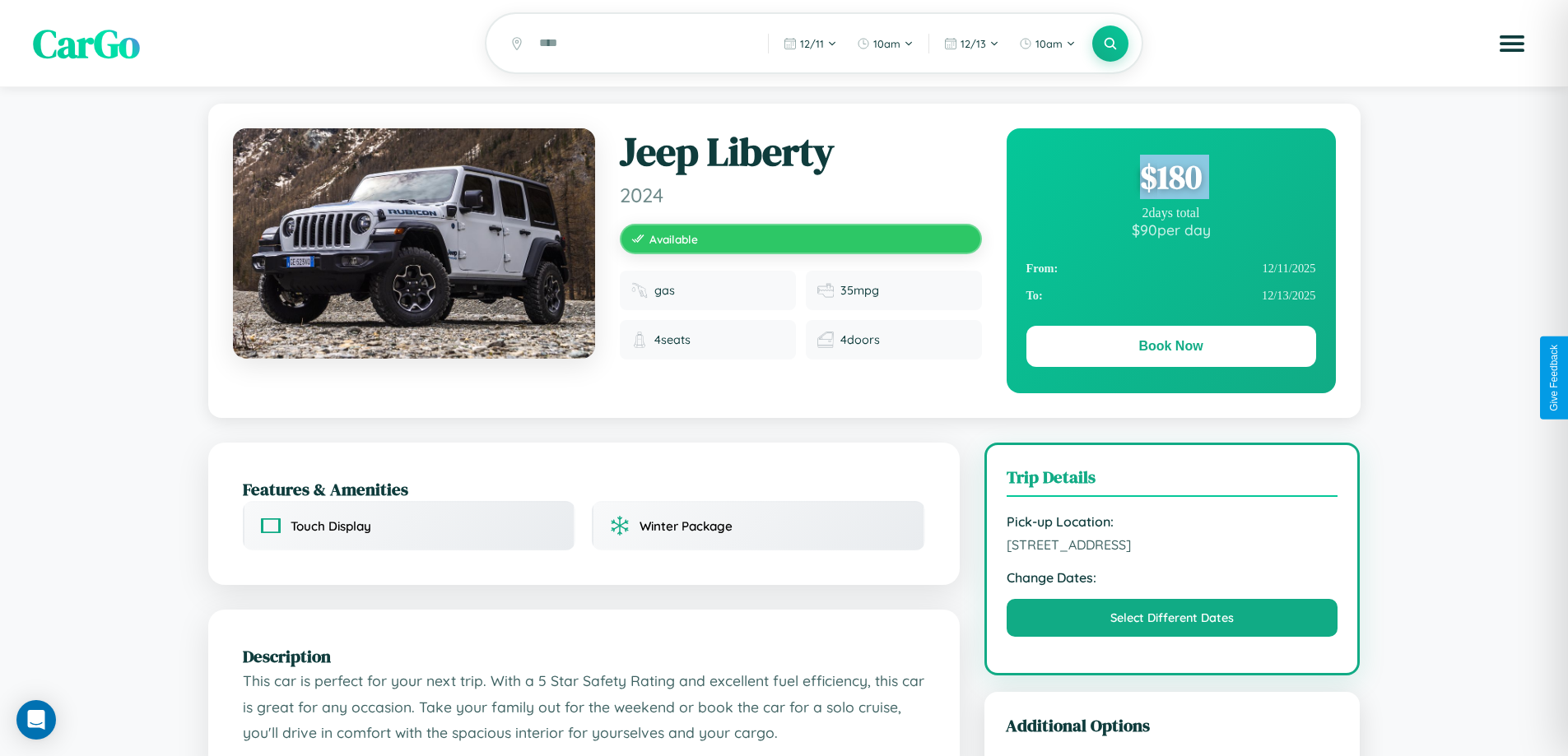
click at [1171, 180] on div "$ 180" at bounding box center [1171, 176] width 290 height 44
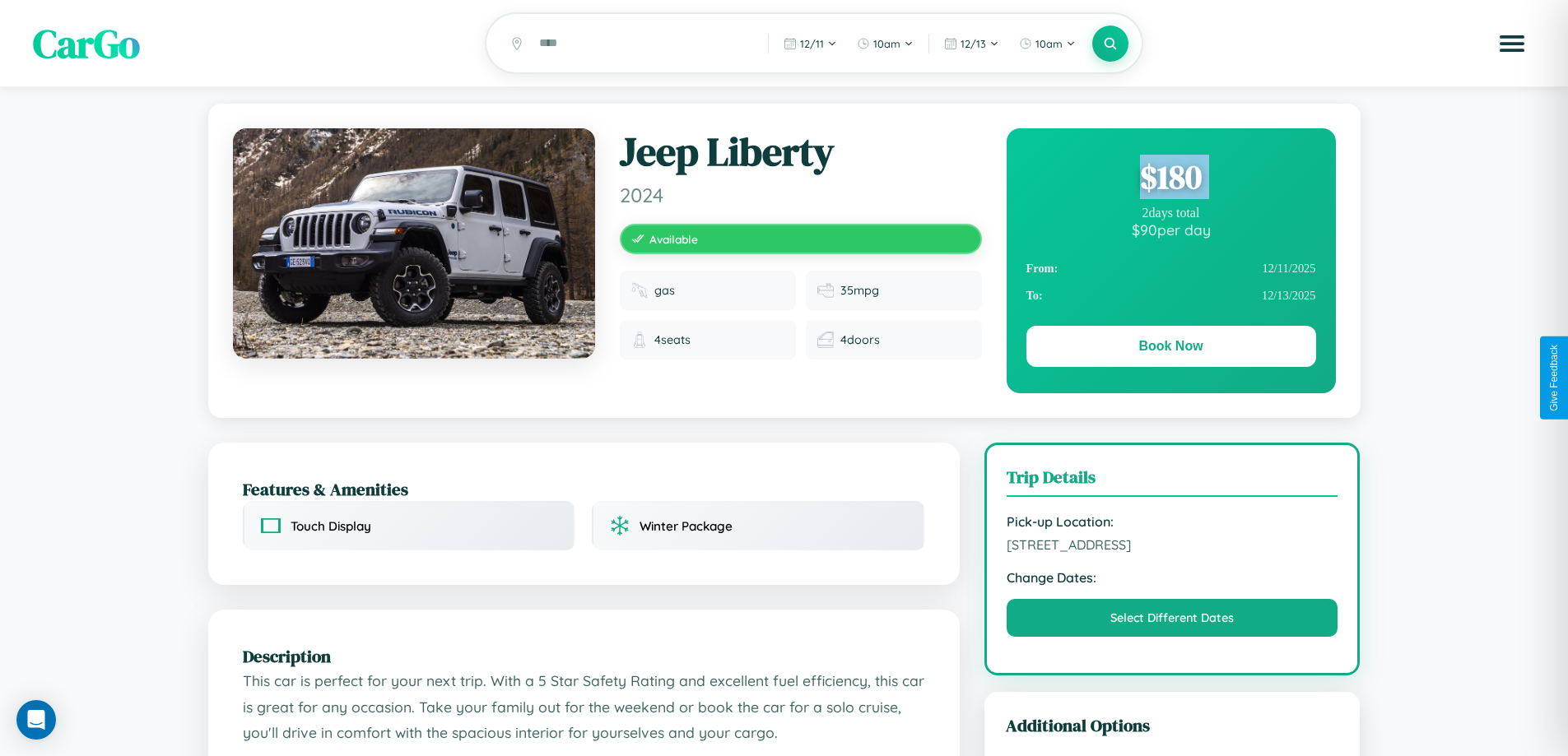
click at [1171, 180] on div "$ 180" at bounding box center [1171, 176] width 290 height 44
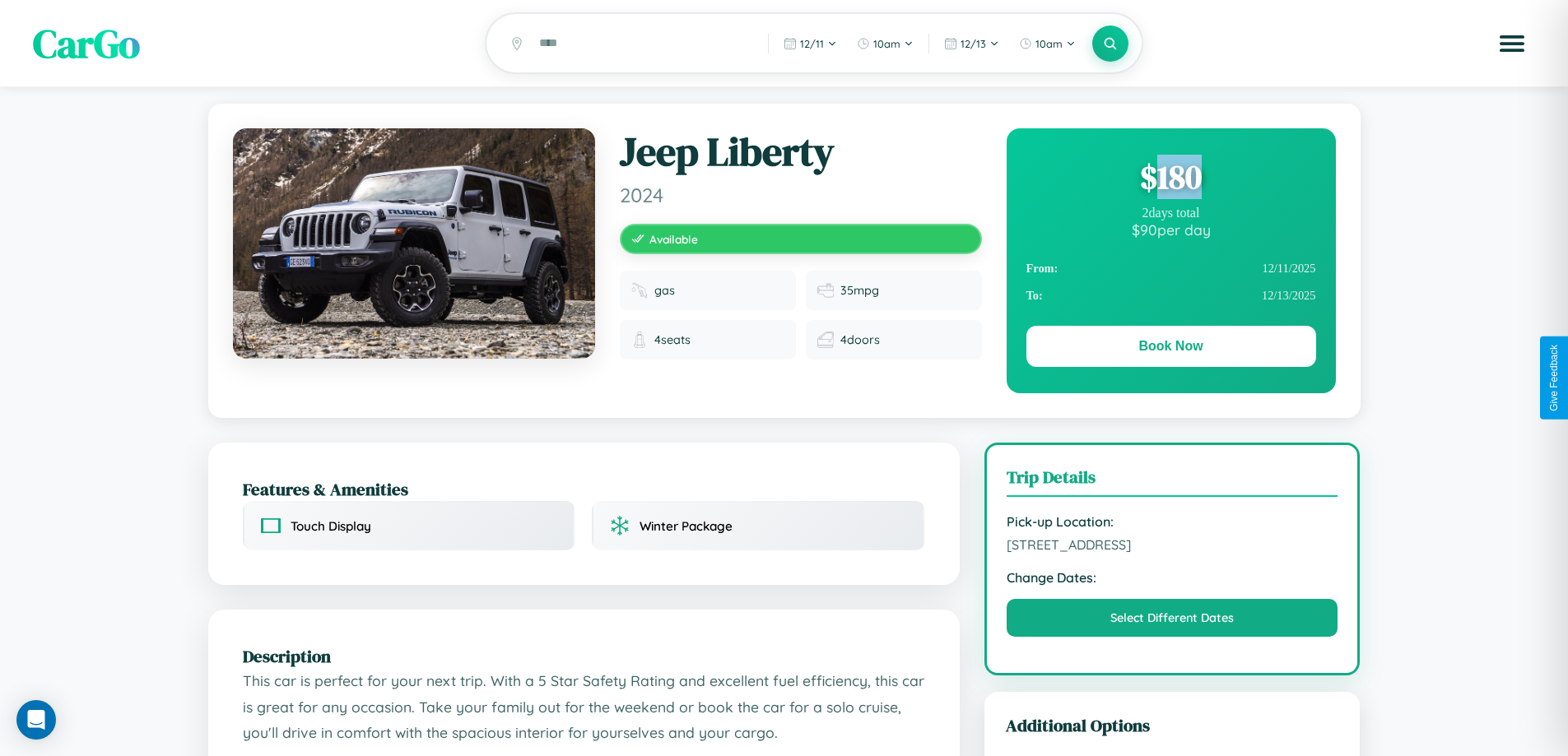
click at [1171, 180] on div "$ 180" at bounding box center [1171, 176] width 290 height 44
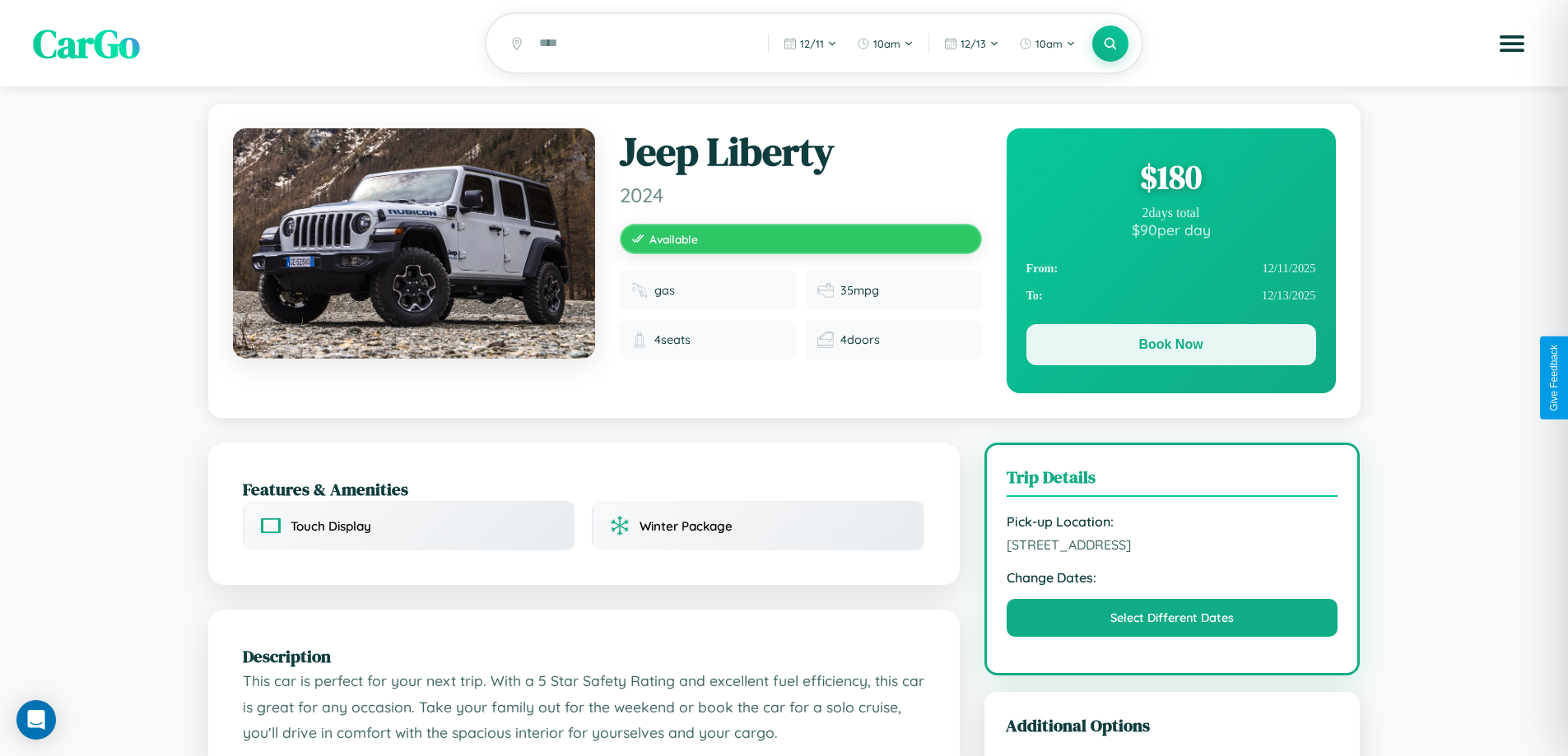
click at [1171, 347] on button "Book Now" at bounding box center [1171, 345] width 290 height 41
